Goal: Navigation & Orientation: Find specific page/section

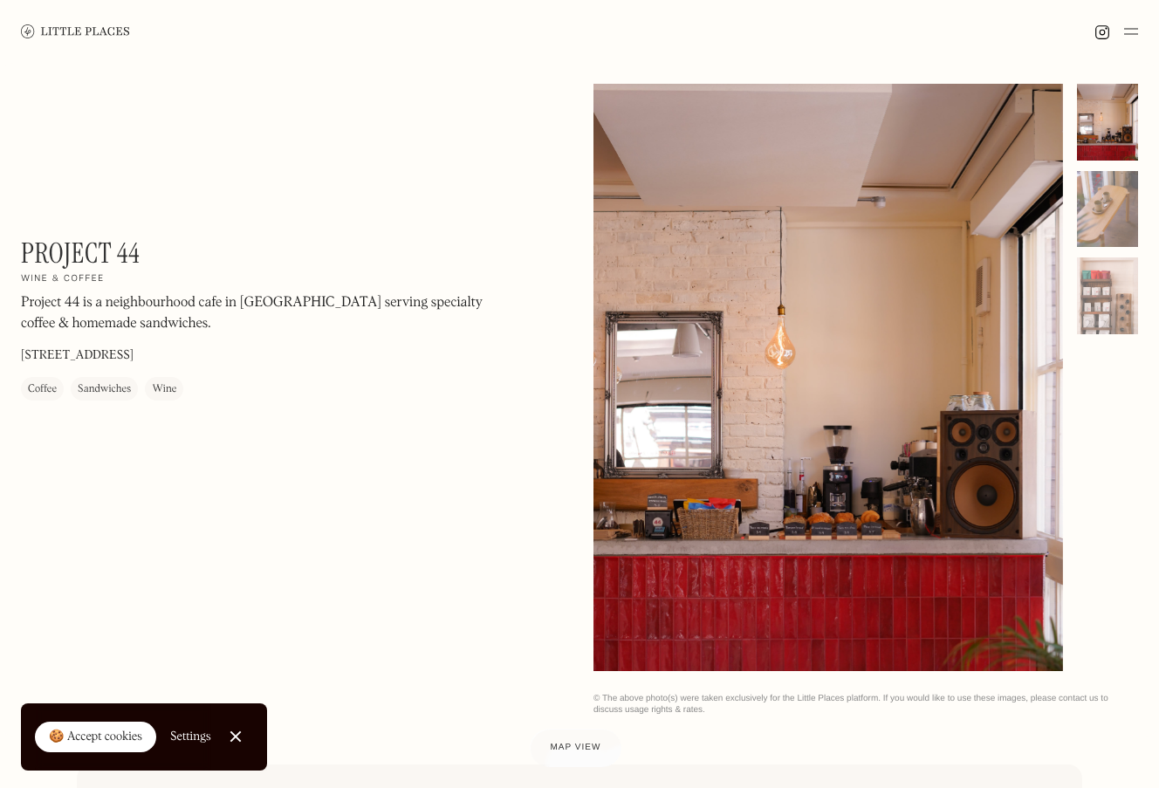
click at [73, 29] on img at bounding box center [75, 30] width 109 height 13
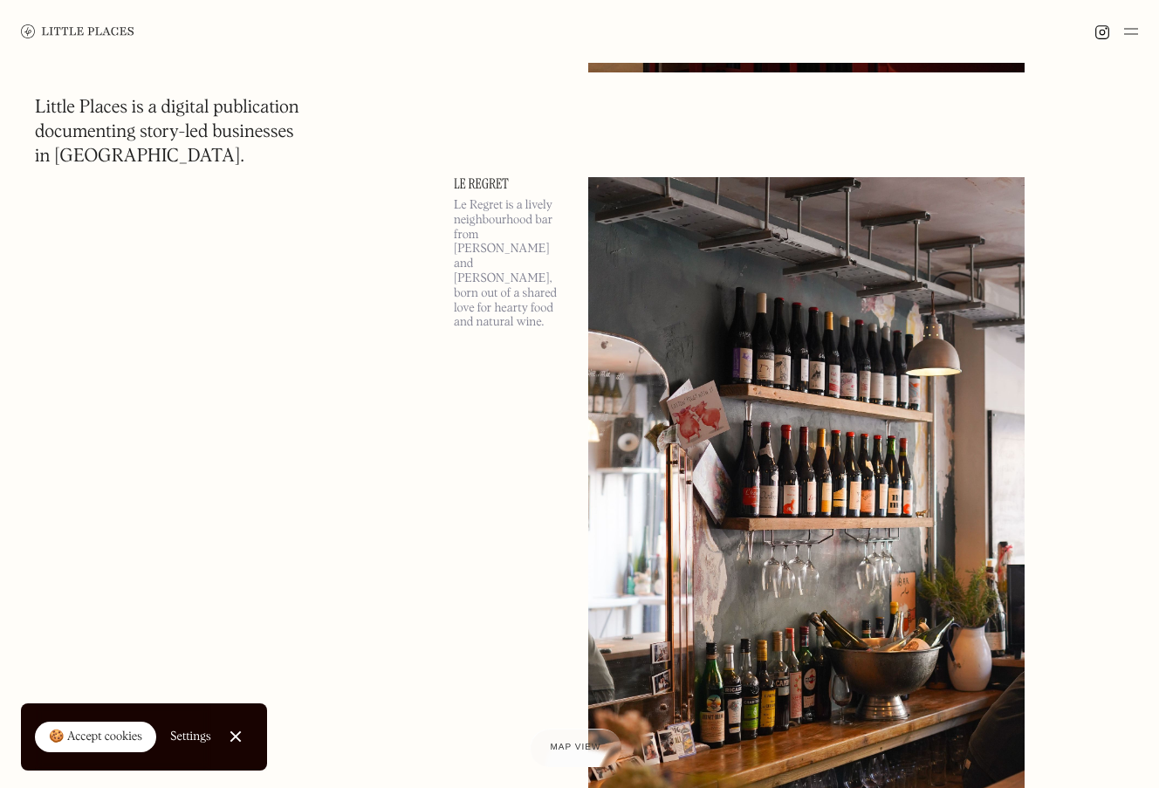
scroll to position [3669, 0]
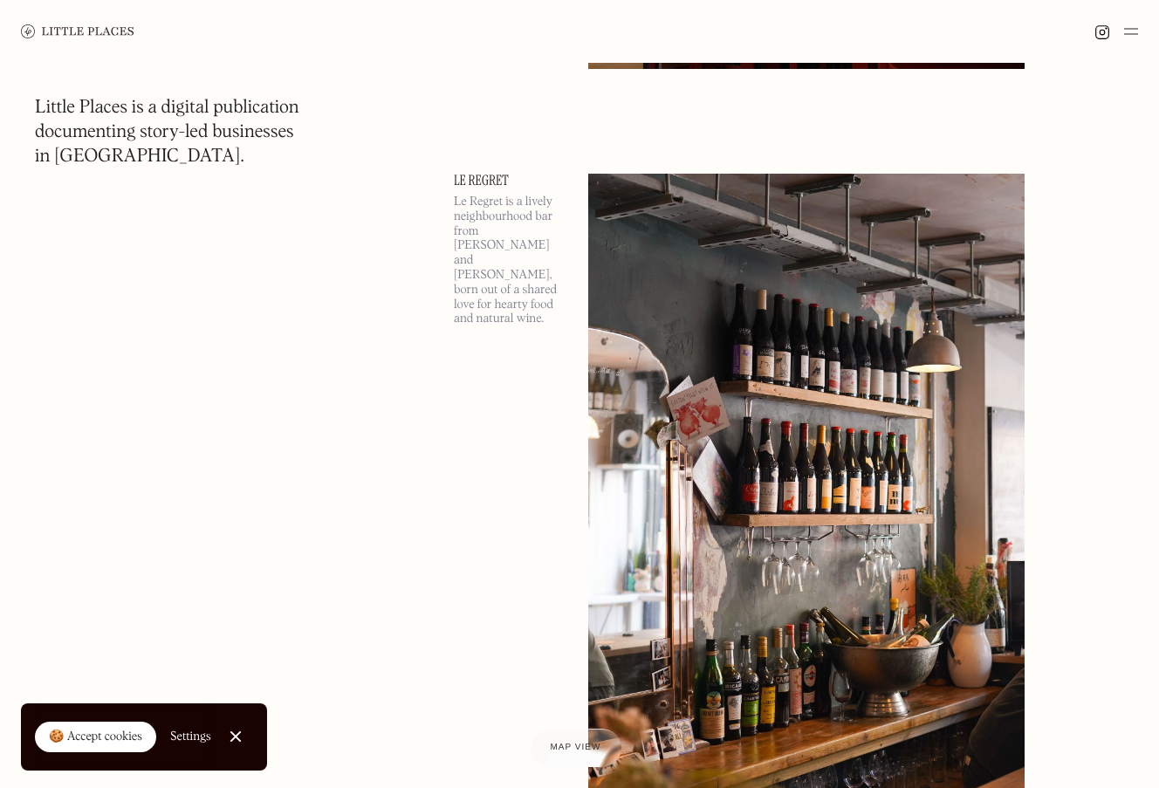
click at [462, 185] on link "Le Regret" at bounding box center [510, 181] width 113 height 14
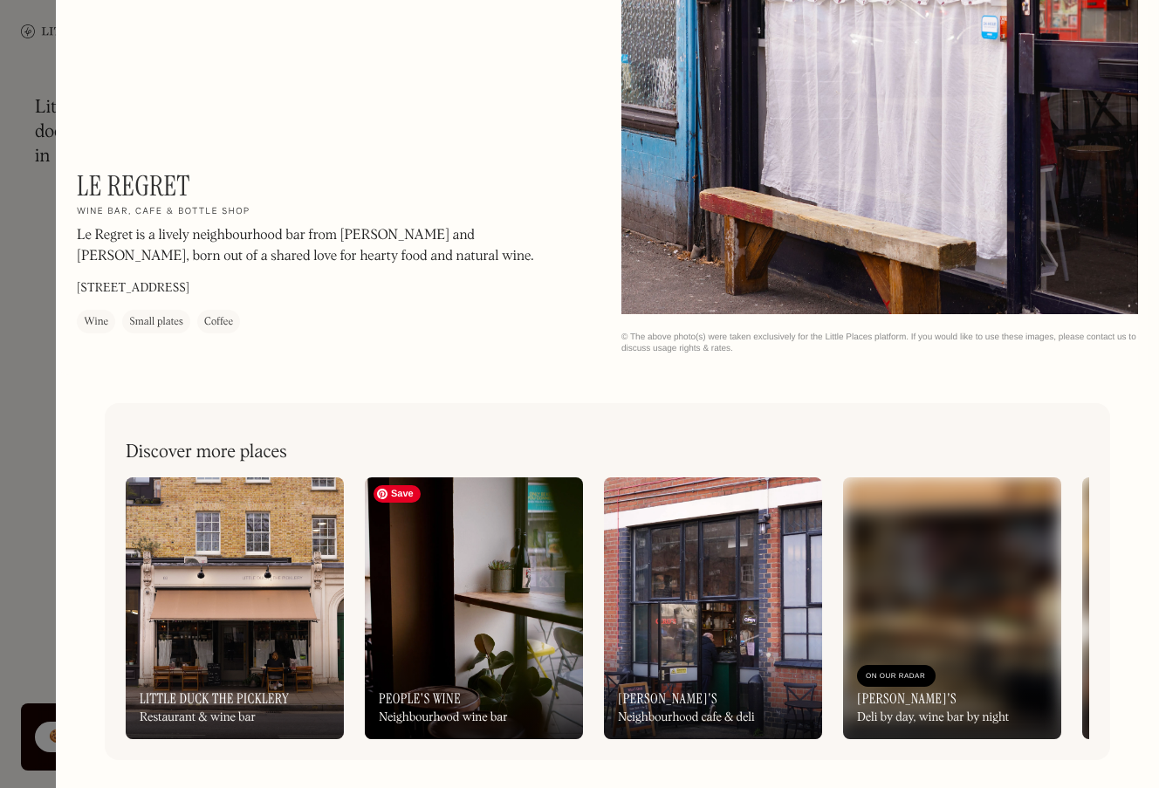
scroll to position [2331, 0]
click at [456, 641] on img at bounding box center [474, 608] width 218 height 262
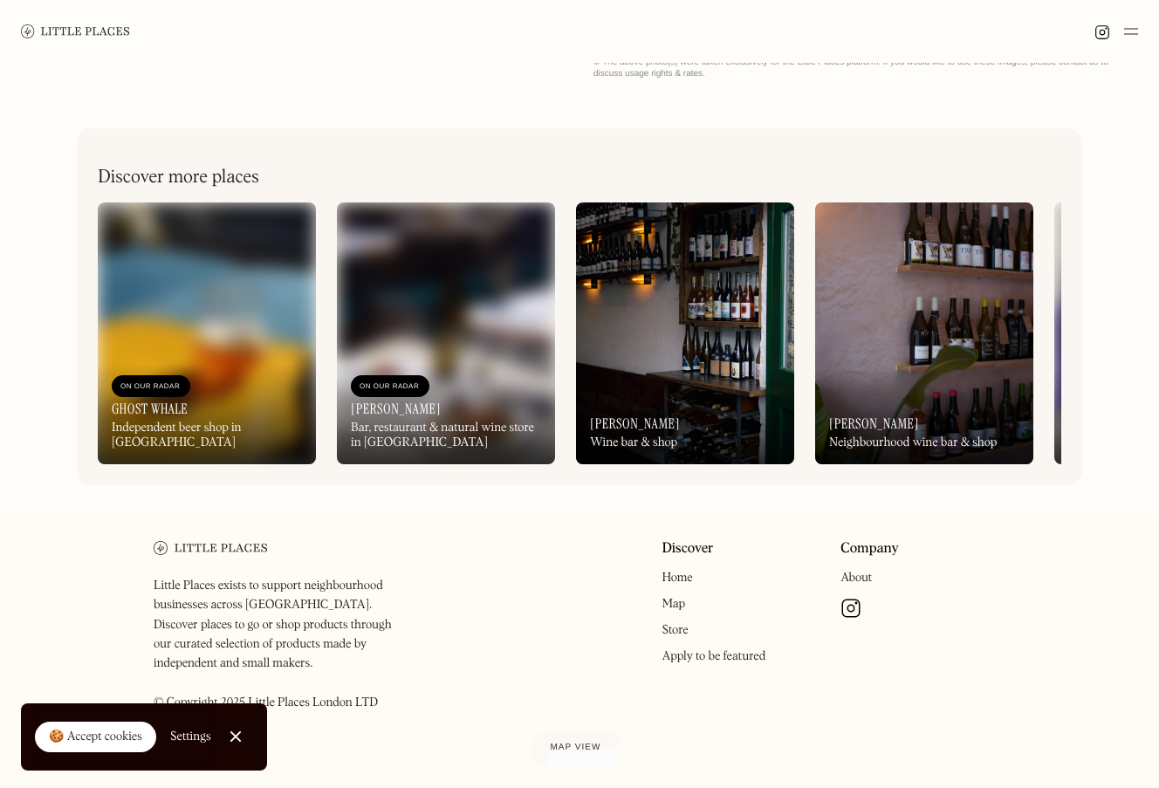
scroll to position [635, 0]
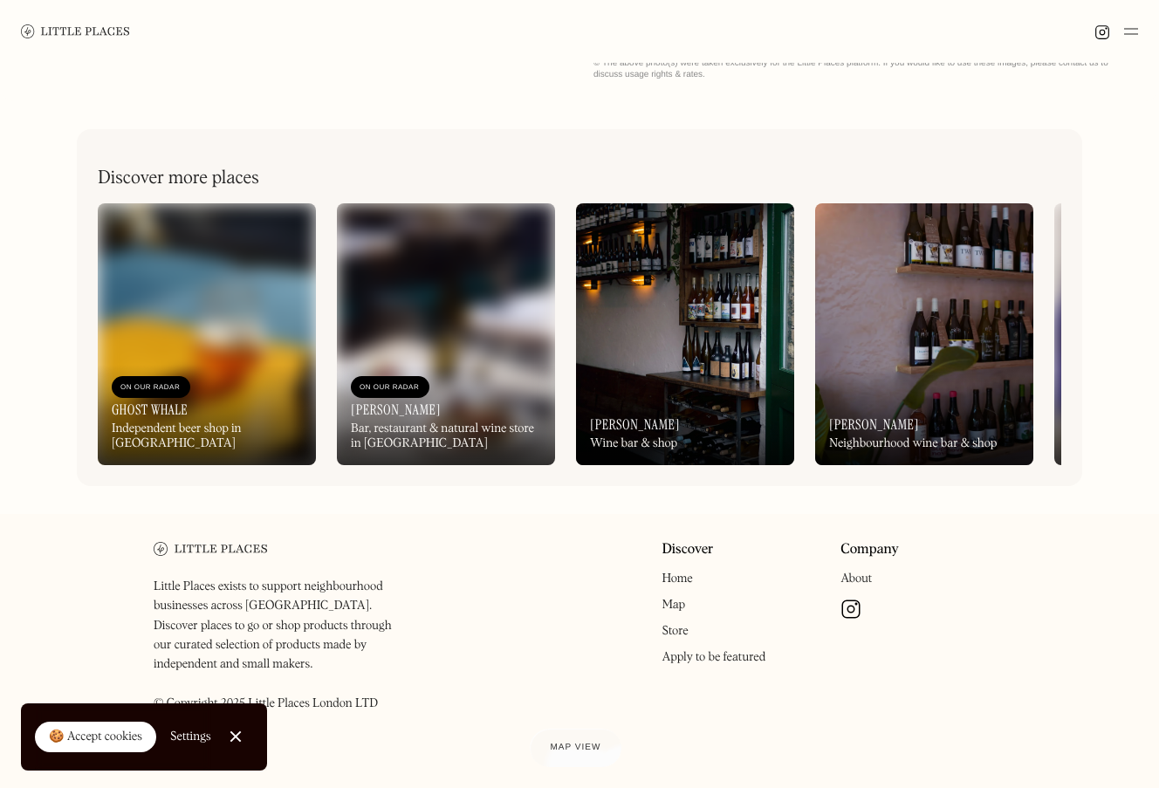
click at [676, 600] on link "Map" at bounding box center [673, 604] width 24 height 12
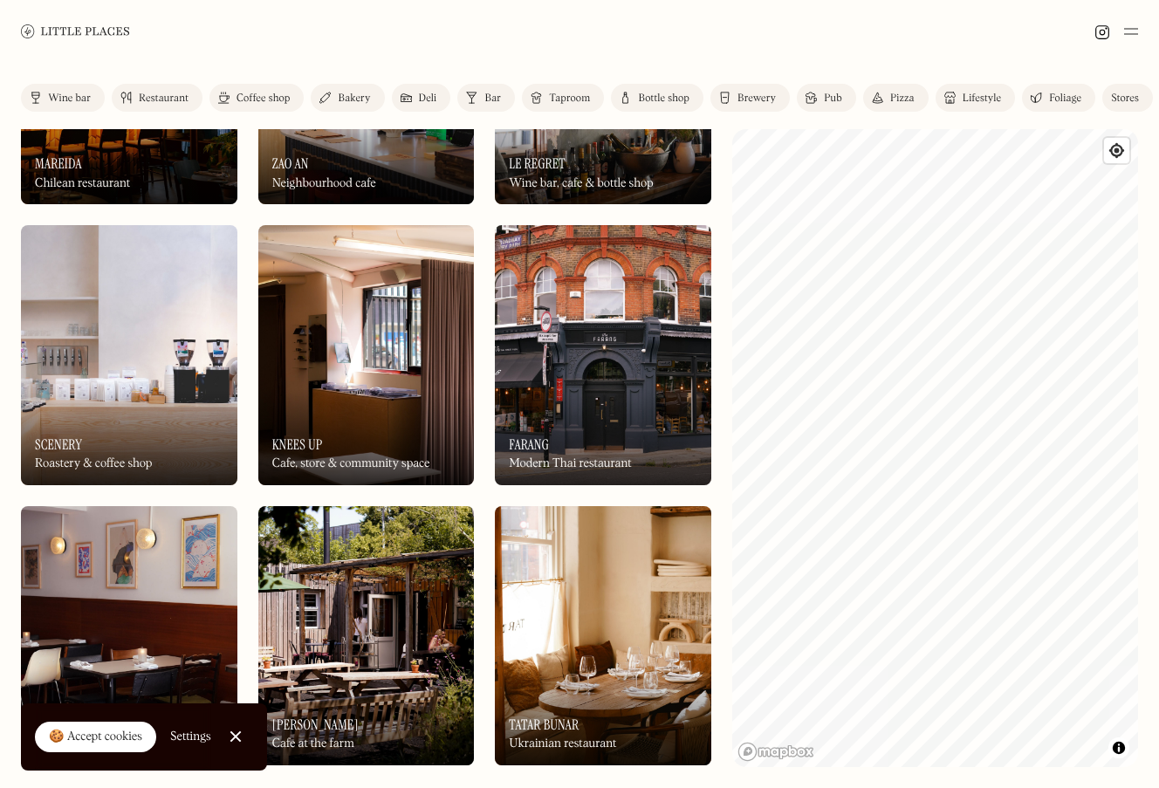
scroll to position [466, 0]
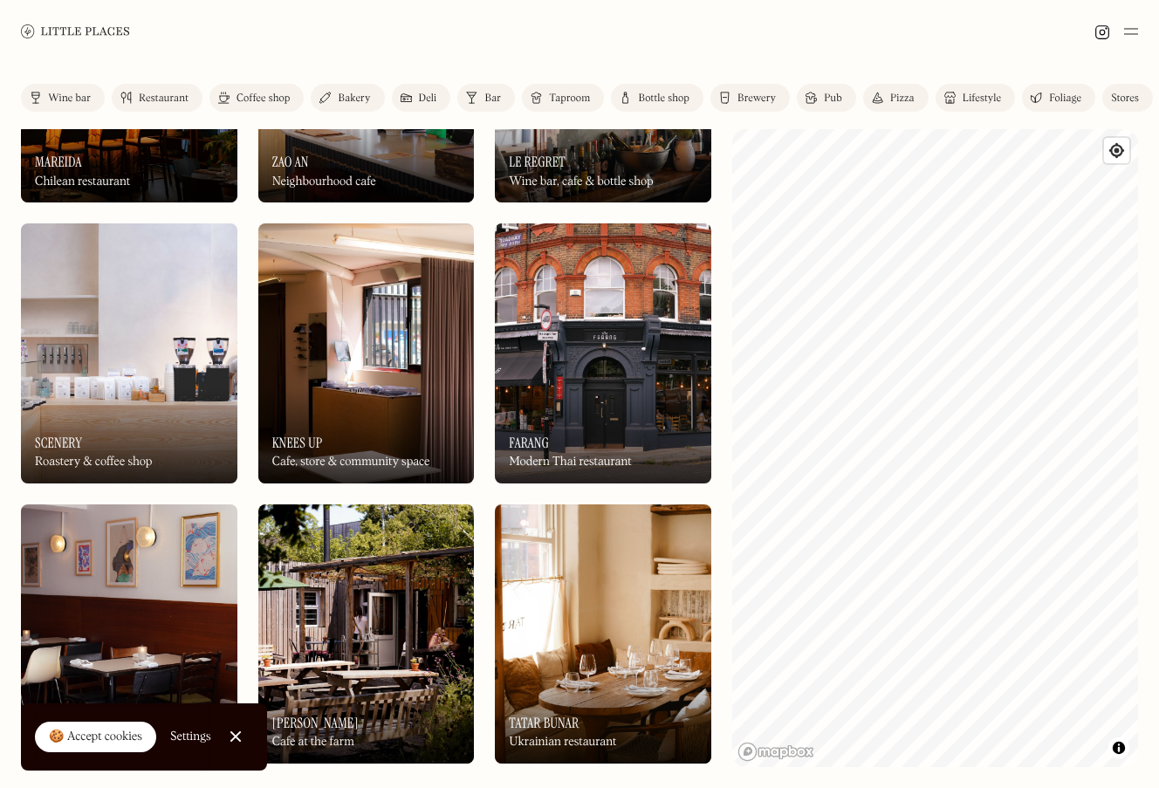
click at [1158, 400] on html "Places Map Store About Apply 🍪 Accept cookies Settings Close Cookie Popup Close…" at bounding box center [579, 394] width 1159 height 788
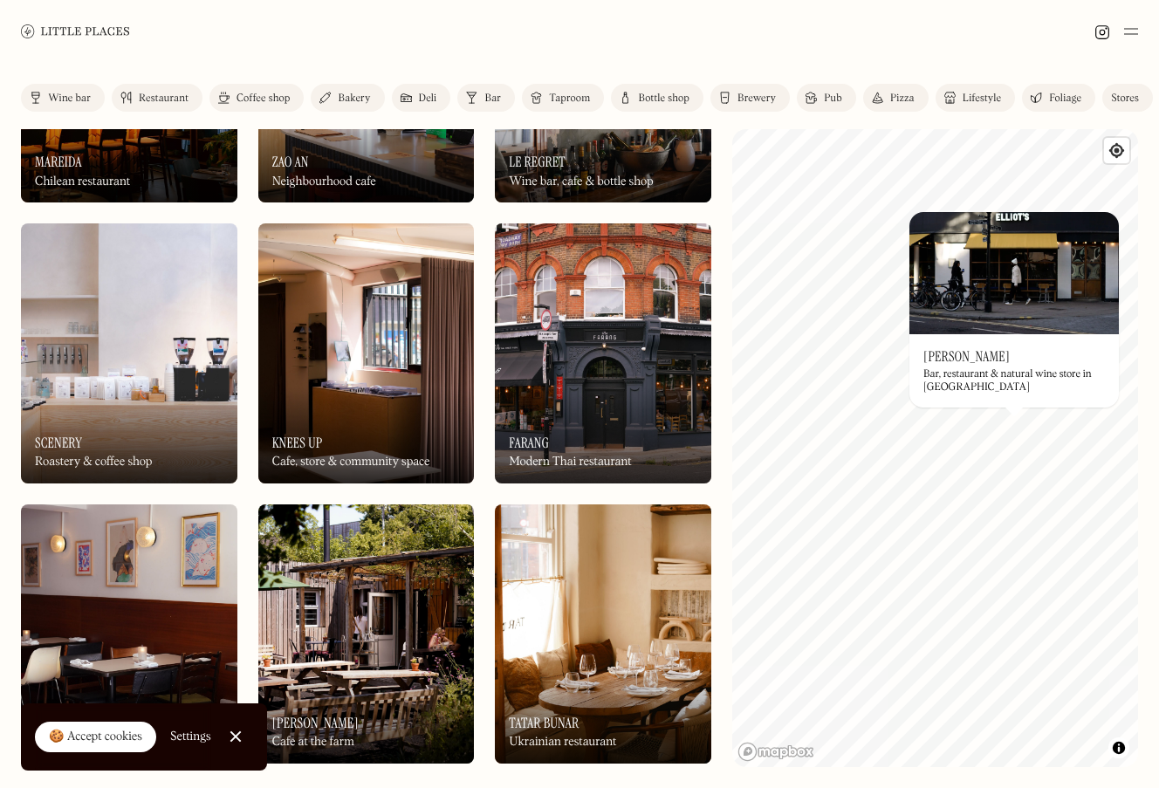
click at [1121, 444] on div "© Mapbox © OpenStreetMap Improve this map On Our Radar Elliot's Bar, restaurant…" at bounding box center [935, 448] width 406 height 638
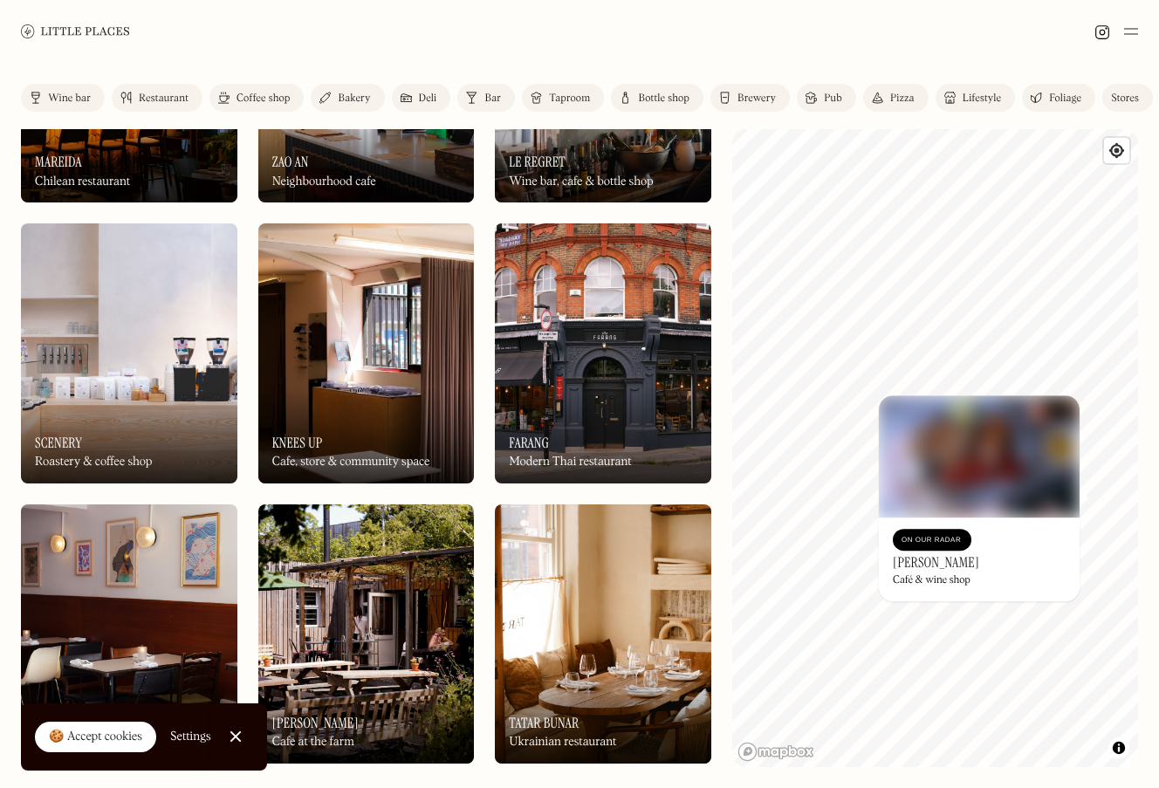
click at [914, 565] on h3 "Helma" at bounding box center [935, 562] width 86 height 17
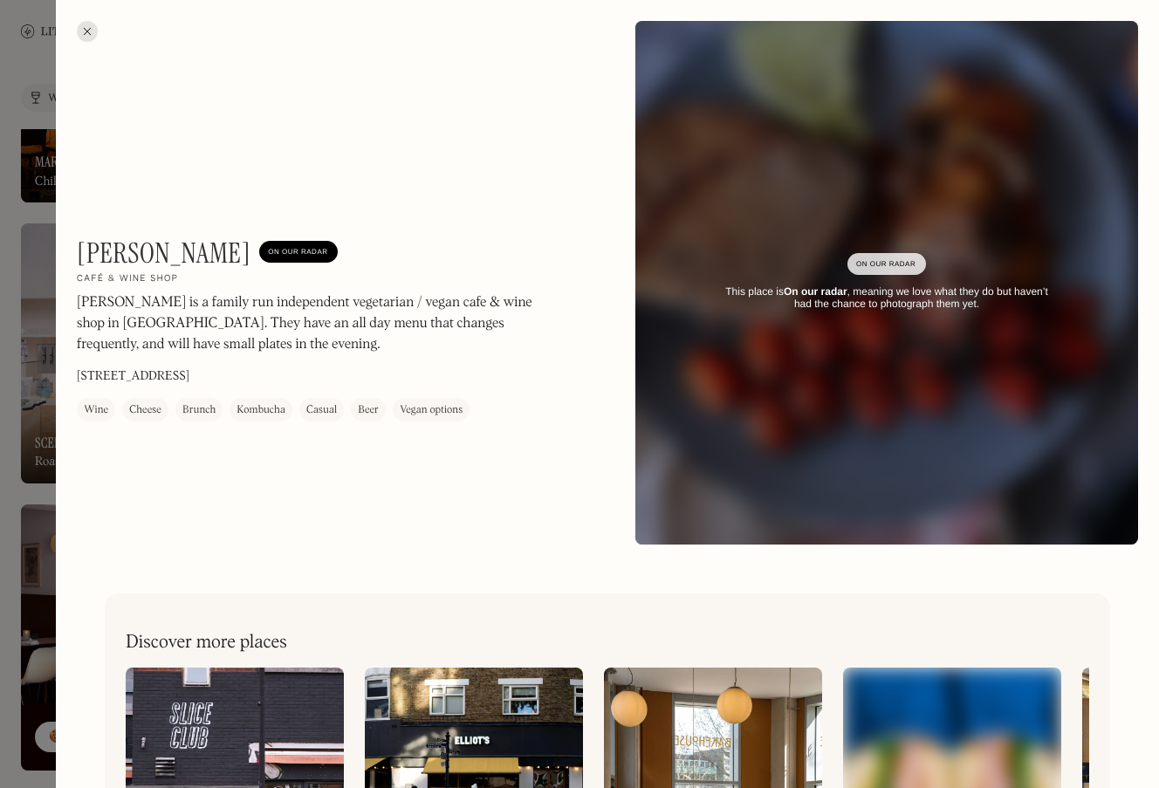
click at [41, 451] on div at bounding box center [579, 394] width 1159 height 788
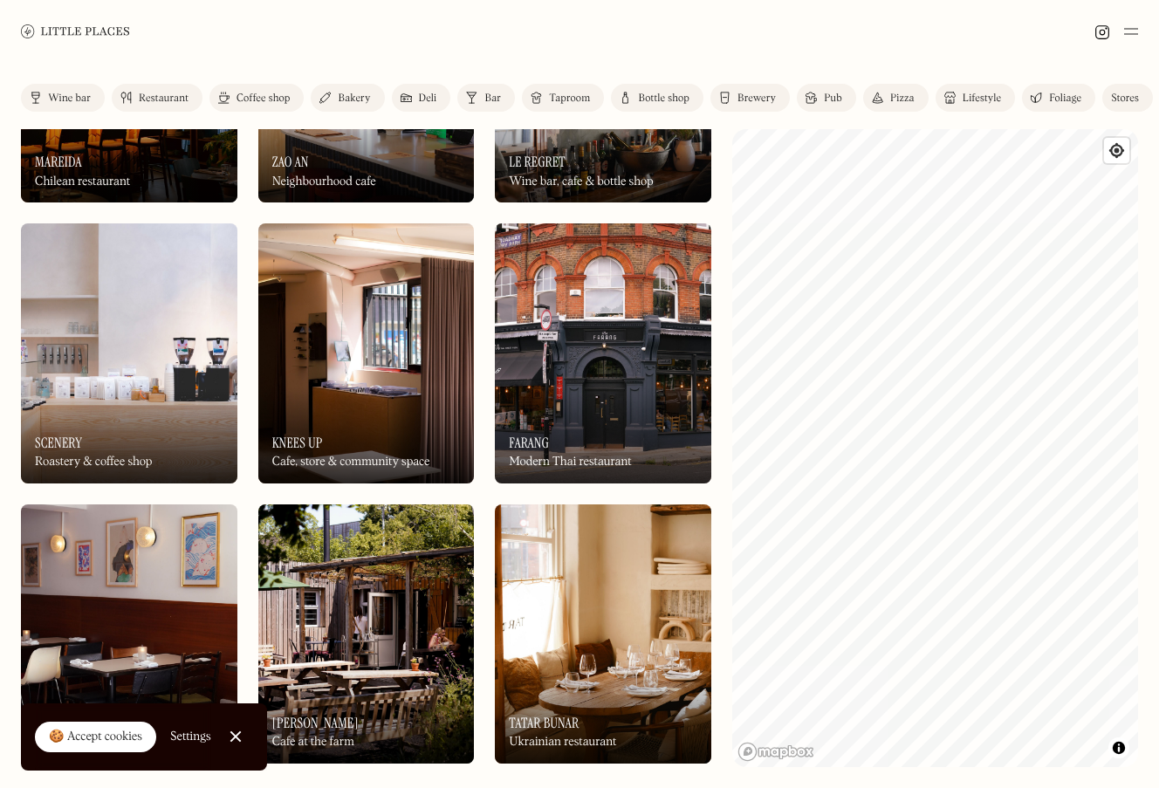
click at [263, 88] on link "Coffee shop" at bounding box center [256, 98] width 94 height 28
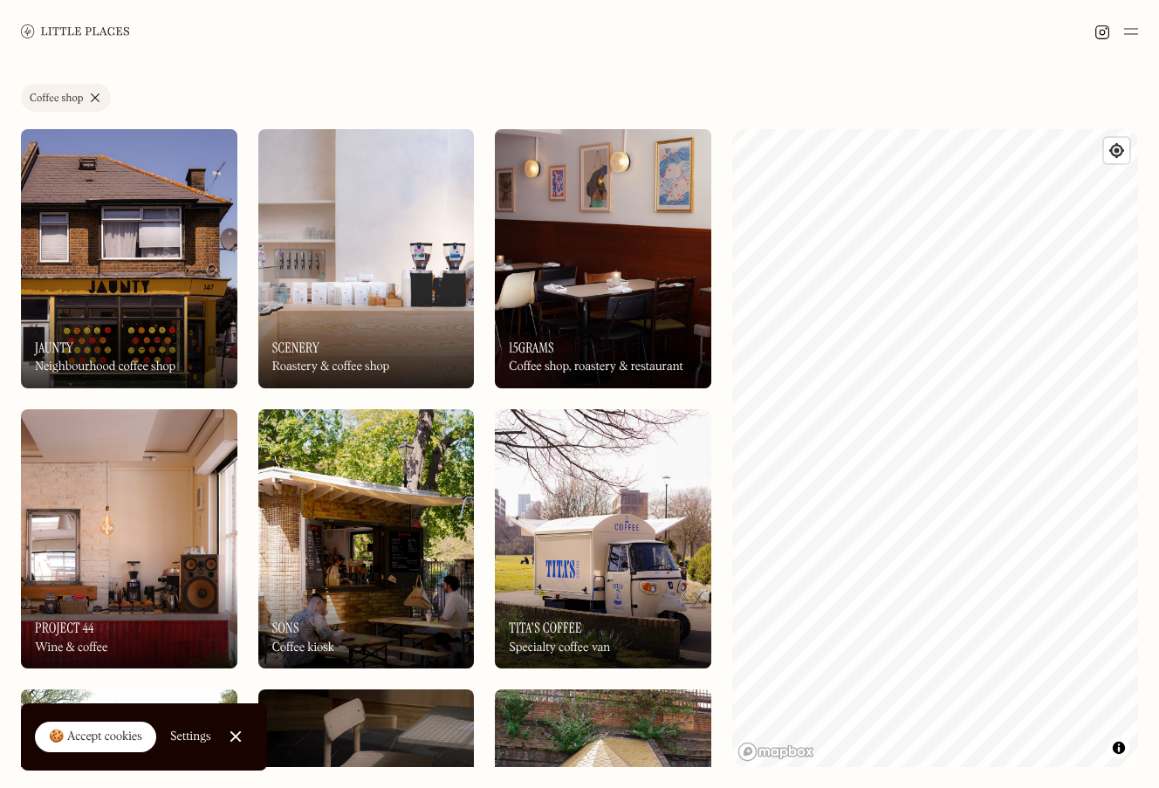
click at [140, 339] on div "On Our Radar Jaunty Neighbourhood coffee shop" at bounding box center [129, 340] width 216 height 96
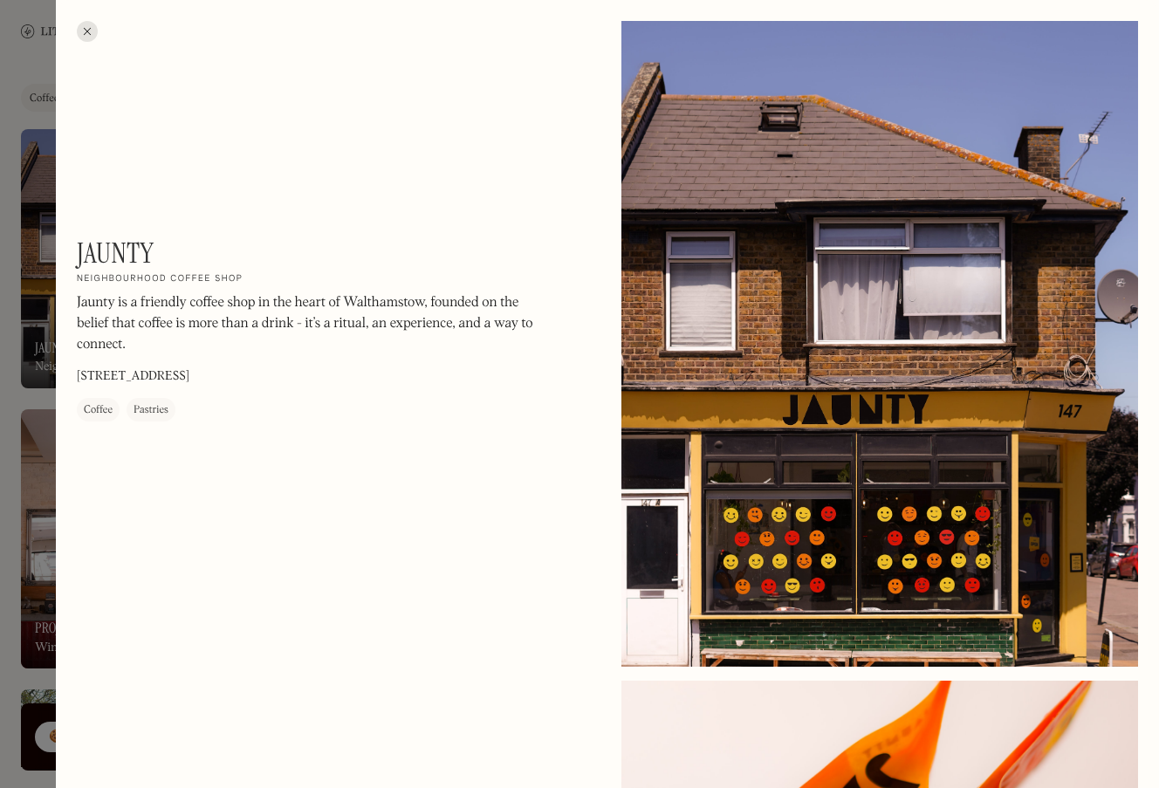
click at [32, 346] on div at bounding box center [579, 394] width 1159 height 788
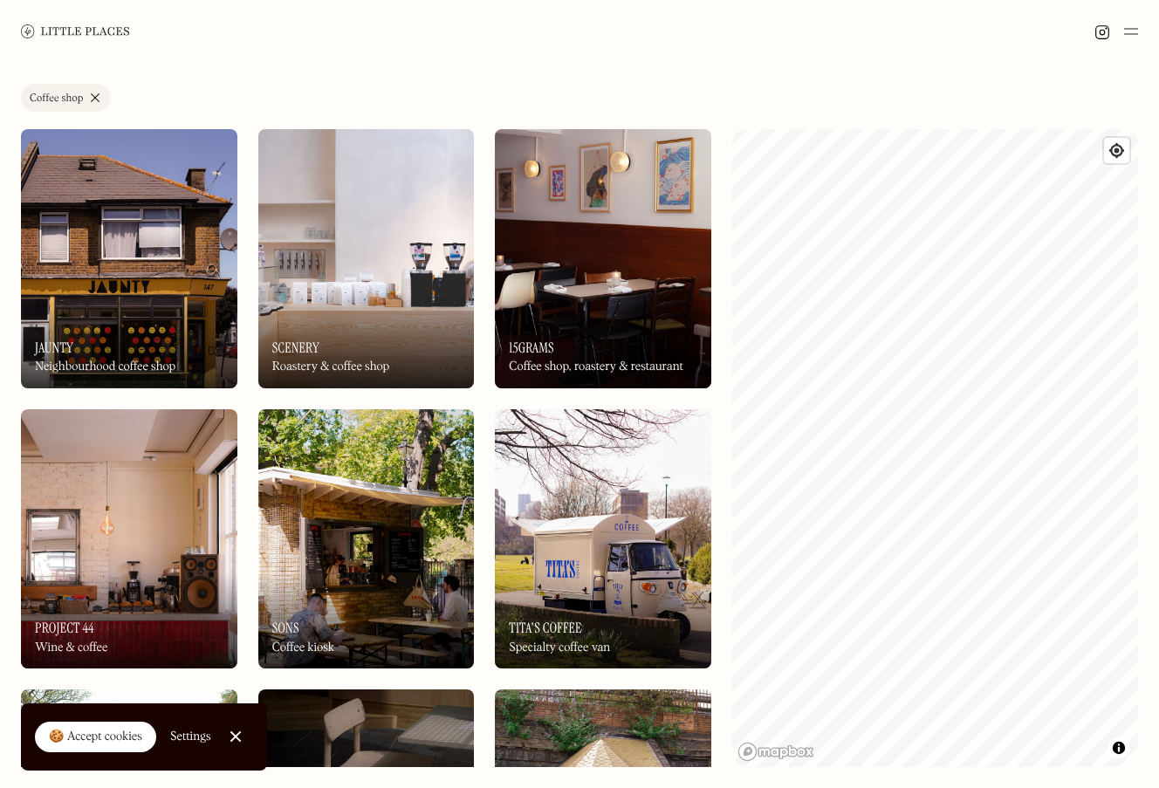
click at [418, 296] on div "On Our Radar Scenery Roastery & coffee shop" at bounding box center [366, 340] width 216 height 96
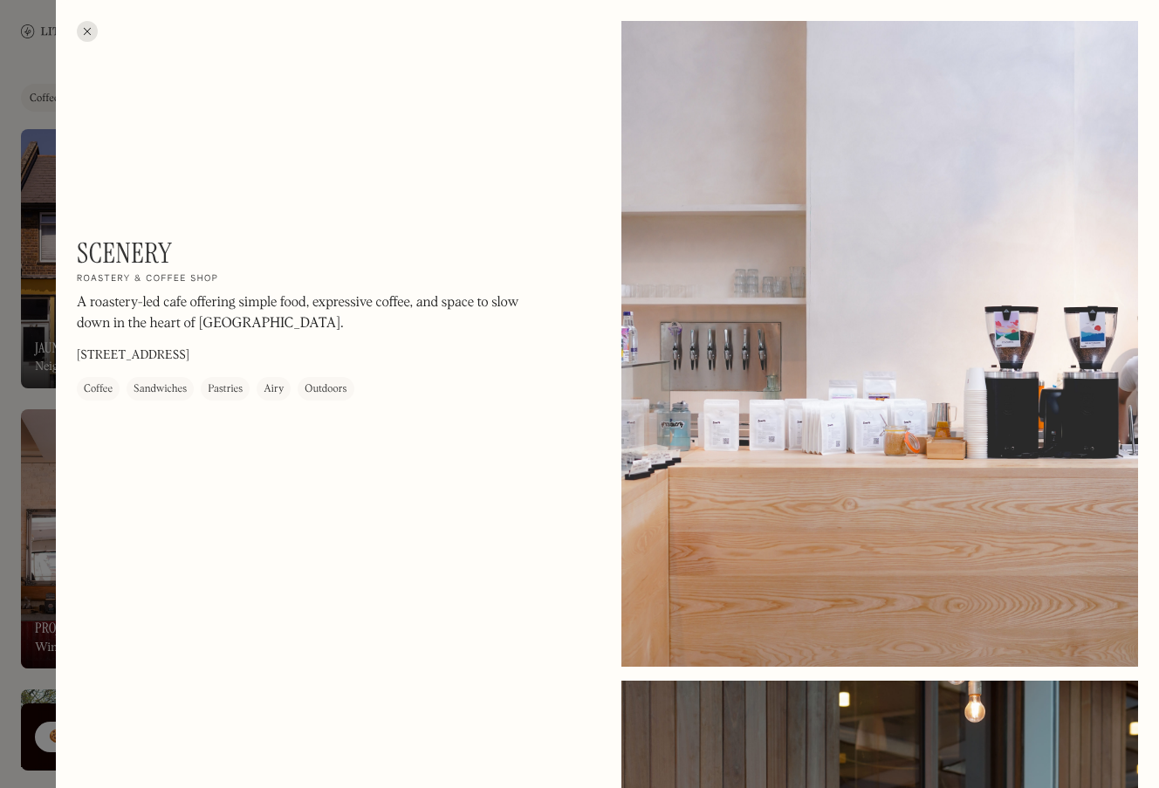
click at [25, 349] on div at bounding box center [579, 394] width 1159 height 788
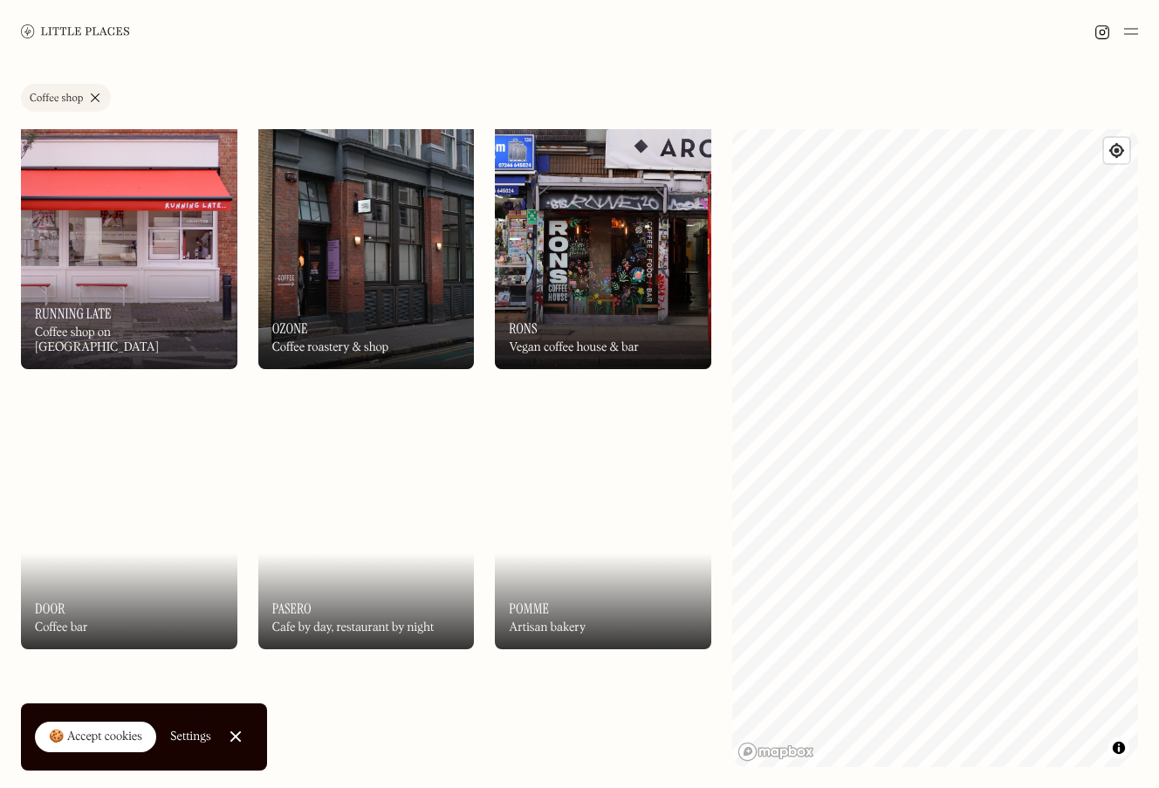
scroll to position [979, 0]
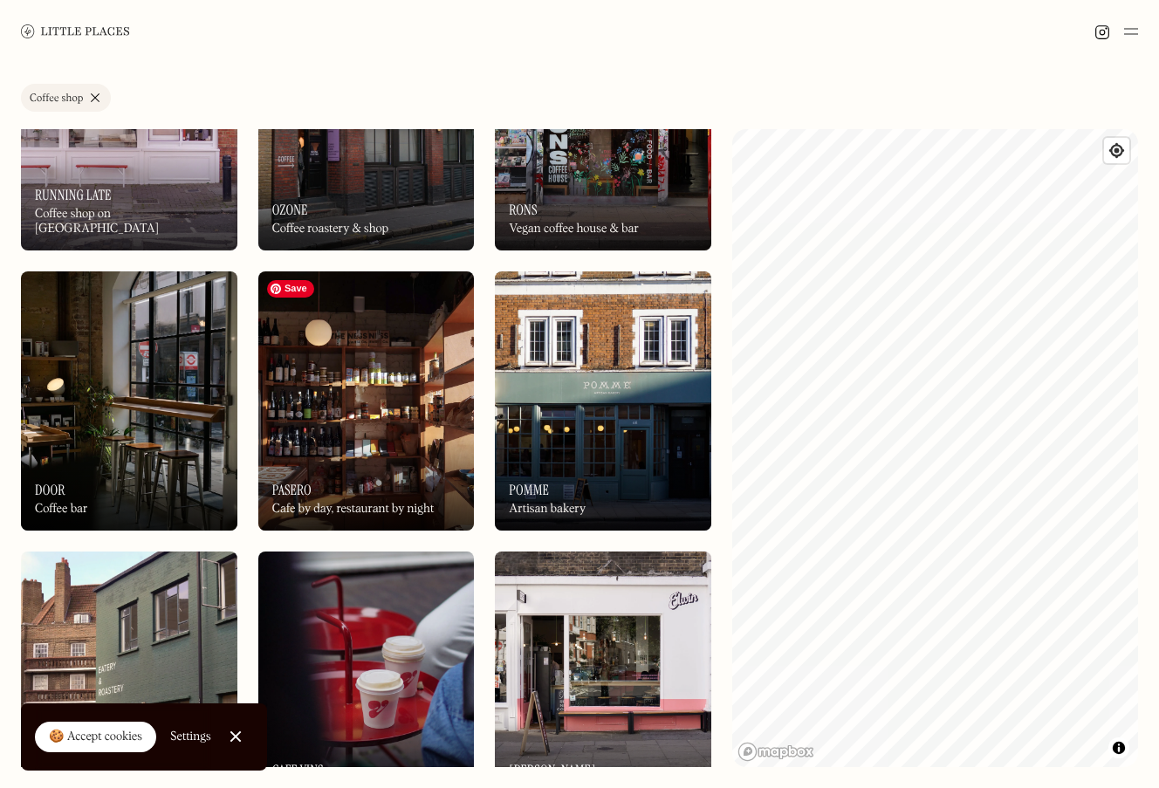
click at [419, 404] on img at bounding box center [366, 400] width 216 height 259
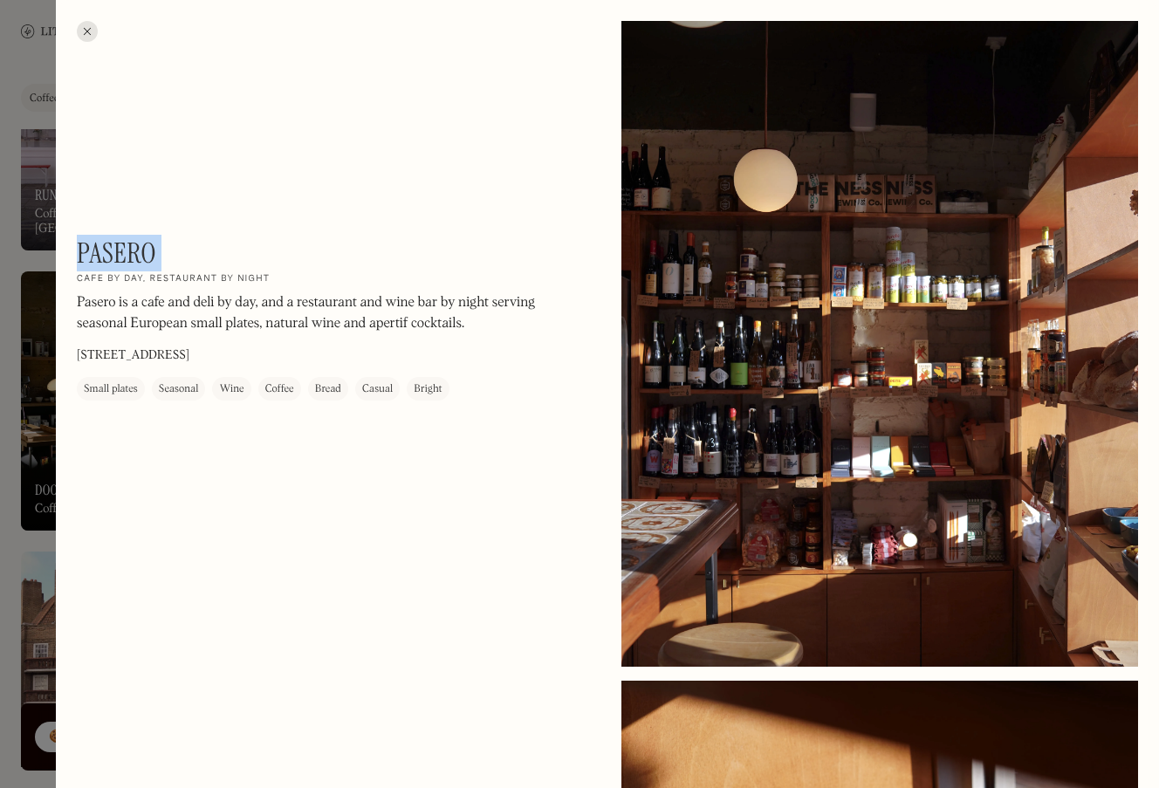
drag, startPoint x: 79, startPoint y: 251, endPoint x: 180, endPoint y: 254, distance: 101.2
click at [180, 254] on div "Pasero On Our Radar Cafe by day, restaurant by night Pasero is a cafe and deli …" at bounding box center [312, 318] width 471 height 164
copy div "Pasero On Our Radar"
click at [38, 305] on div at bounding box center [579, 394] width 1159 height 788
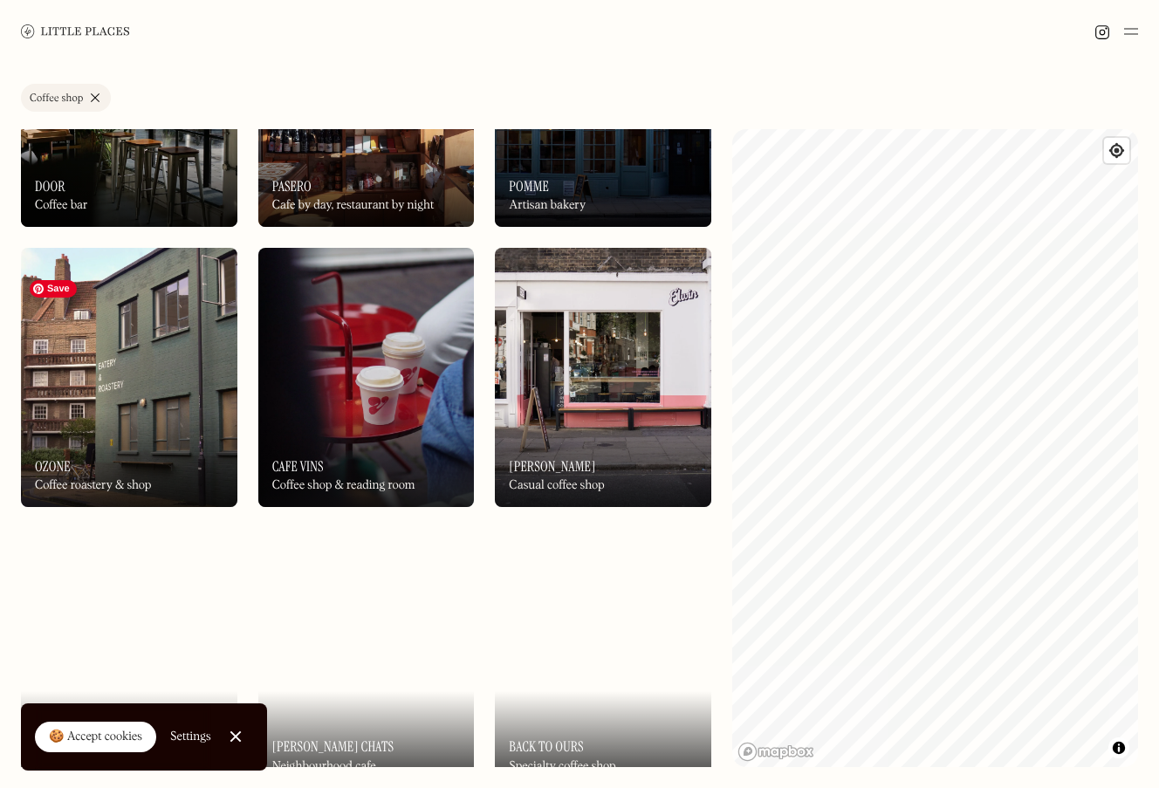
scroll to position [1285, 0]
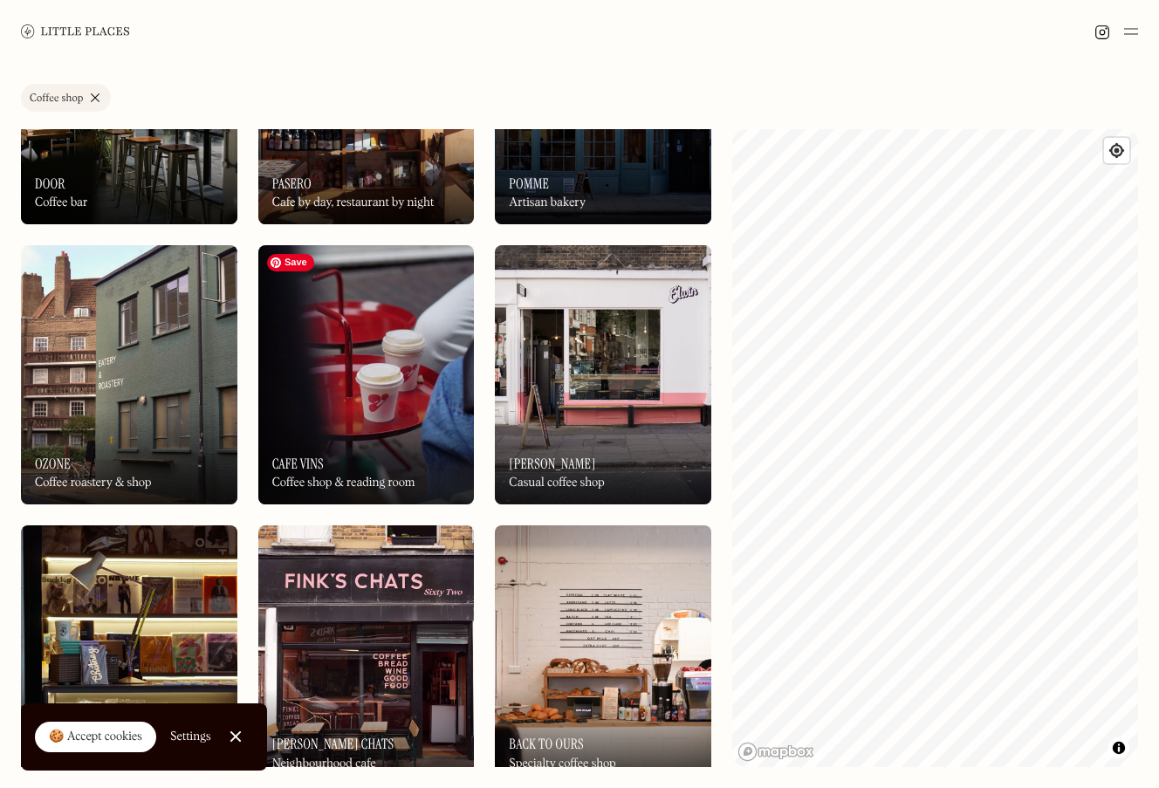
click at [360, 397] on img at bounding box center [366, 374] width 216 height 259
